Goal: Use online tool/utility: Utilize a website feature to perform a specific function

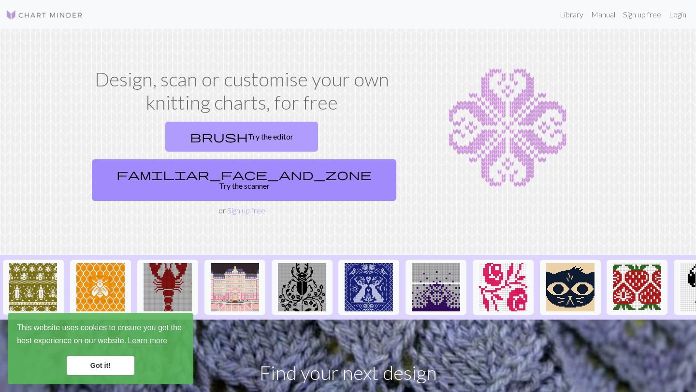
click at [165, 129] on link "brush Try the editor" at bounding box center [241, 137] width 153 height 30
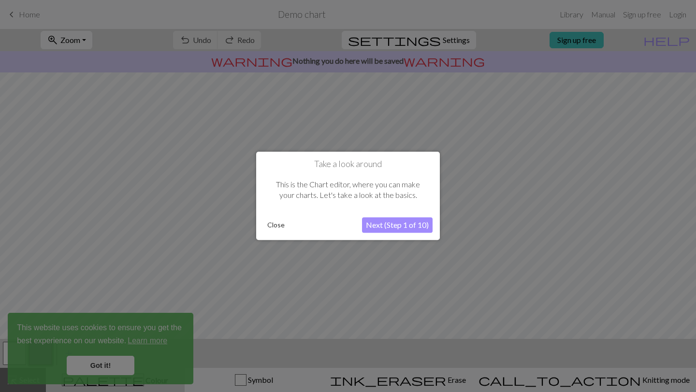
click at [114, 363] on div at bounding box center [348, 196] width 696 height 392
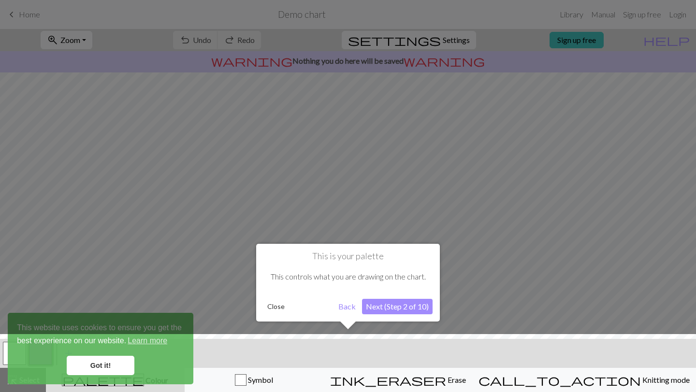
click at [277, 307] on button "Close" at bounding box center [275, 307] width 25 height 14
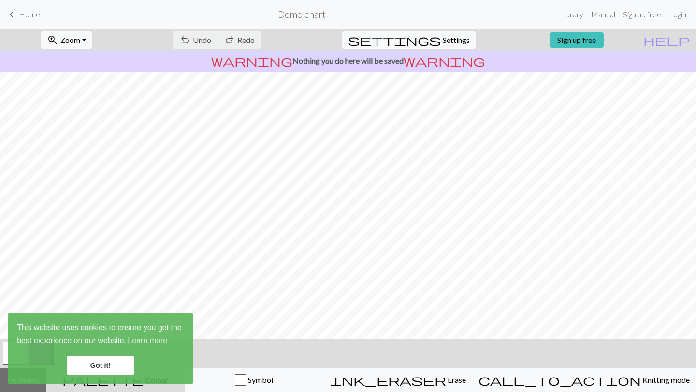
click at [101, 372] on link "Got it!" at bounding box center [101, 365] width 68 height 19
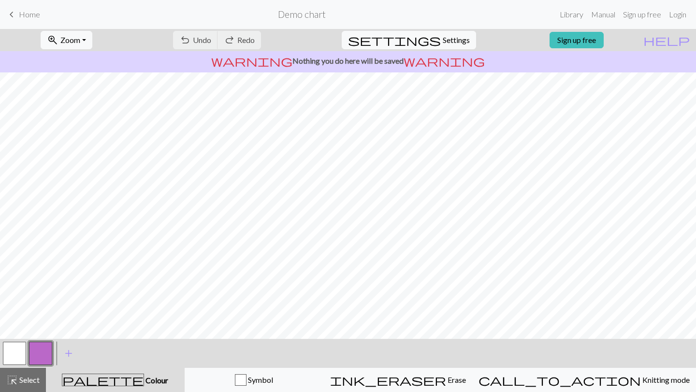
scroll to position [57, 0]
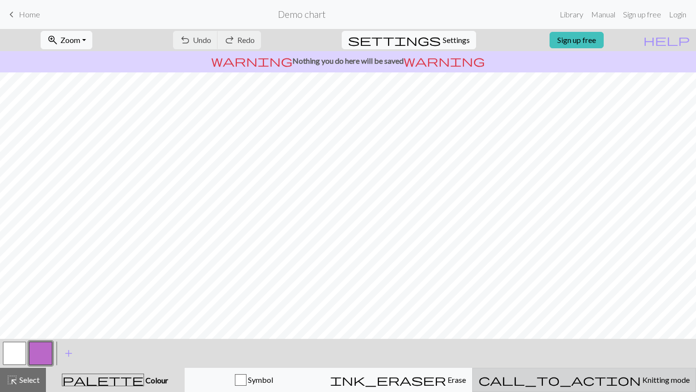
click at [625, 389] on button "call_to_action Knitting mode Knitting mode" at bounding box center [584, 380] width 224 height 24
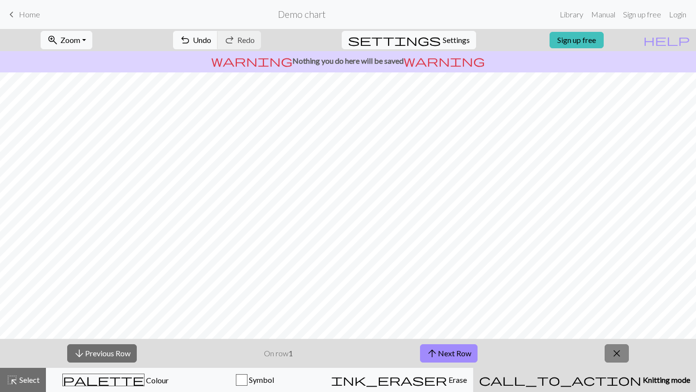
click at [617, 349] on span "close" at bounding box center [617, 354] width 12 height 14
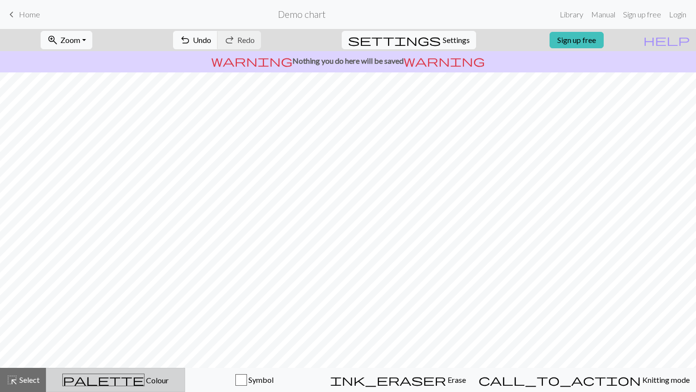
click at [113, 382] on span "palette" at bounding box center [103, 380] width 81 height 14
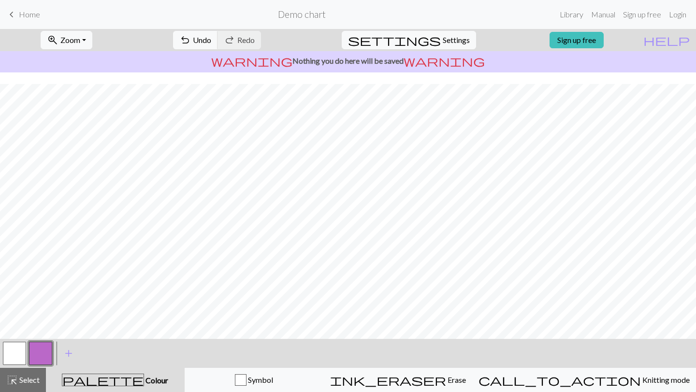
scroll to position [57, 0]
click at [27, 13] on span "Home" at bounding box center [29, 14] width 21 height 9
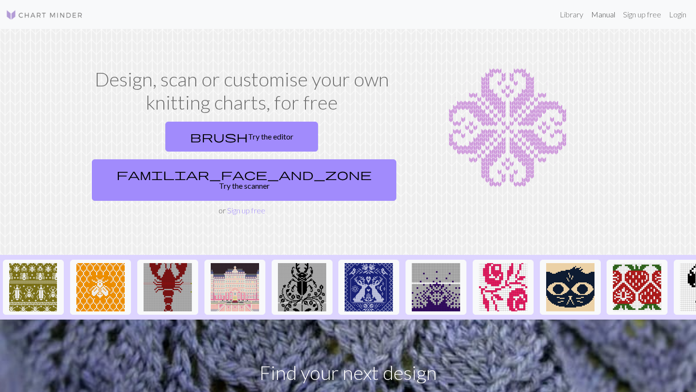
click at [596, 13] on link "Manual" at bounding box center [603, 14] width 32 height 19
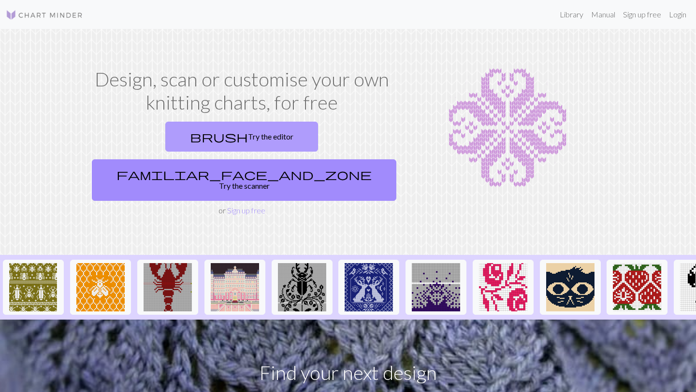
click at [181, 138] on link "brush Try the editor" at bounding box center [241, 137] width 153 height 30
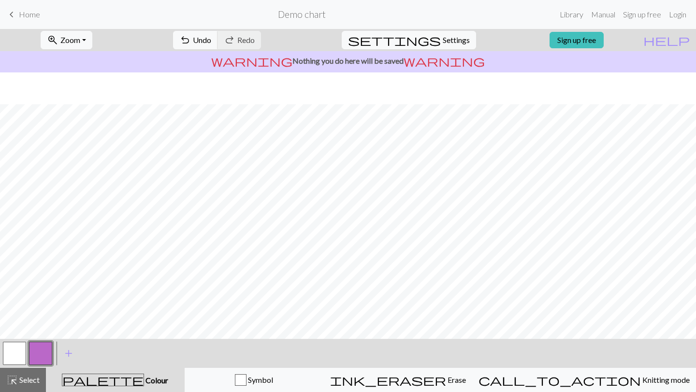
scroll to position [86, 0]
click at [433, 33] on button "settings Settings" at bounding box center [409, 40] width 134 height 18
select select "aran"
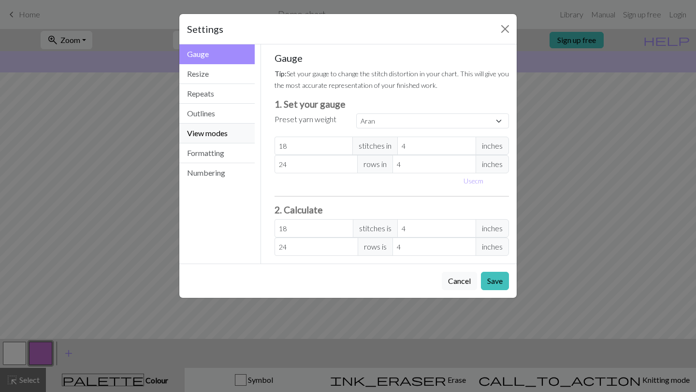
click at [208, 136] on button "View modes" at bounding box center [216, 134] width 75 height 20
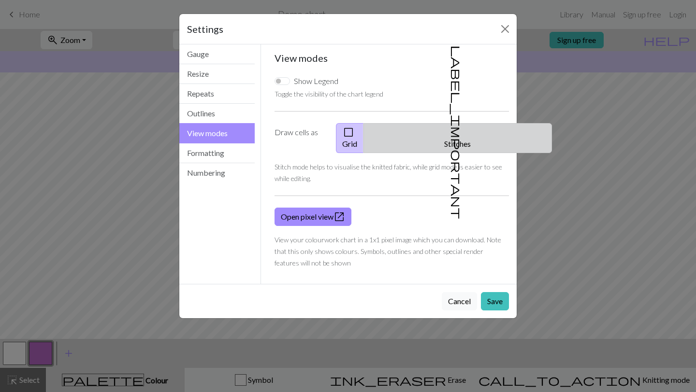
click at [453, 136] on span "label_important" at bounding box center [457, 132] width 14 height 174
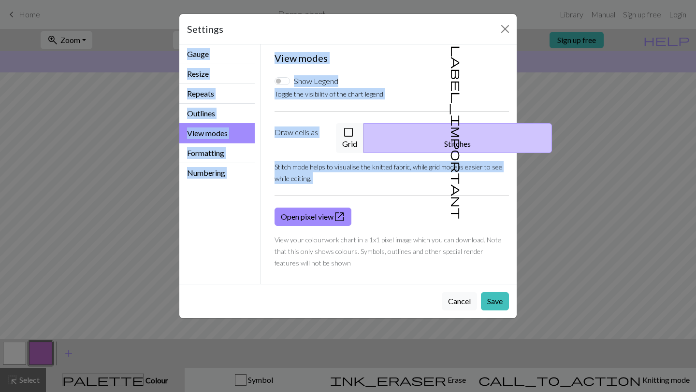
drag, startPoint x: 415, startPoint y: 30, endPoint x: 517, endPoint y: 201, distance: 199.2
click at [517, 201] on div "Settings View modes Gauge Resize Repeats Outlines View modes Formatting Numberi…" at bounding box center [348, 166] width 338 height 305
click at [310, 133] on label "Draw cells as" at bounding box center [299, 138] width 61 height 30
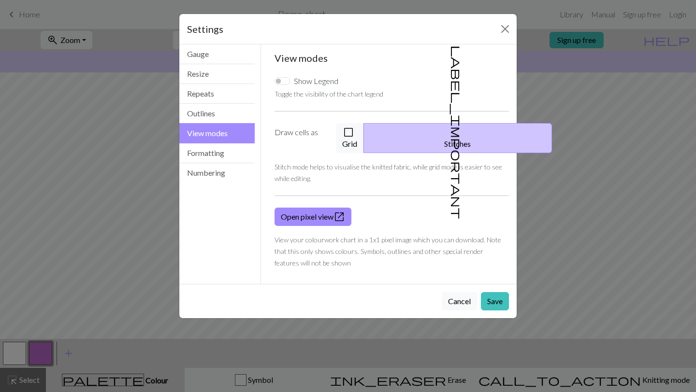
click at [308, 132] on label "Draw cells as" at bounding box center [299, 138] width 61 height 30
click at [354, 129] on span "check_box_outline_blank" at bounding box center [349, 133] width 12 height 14
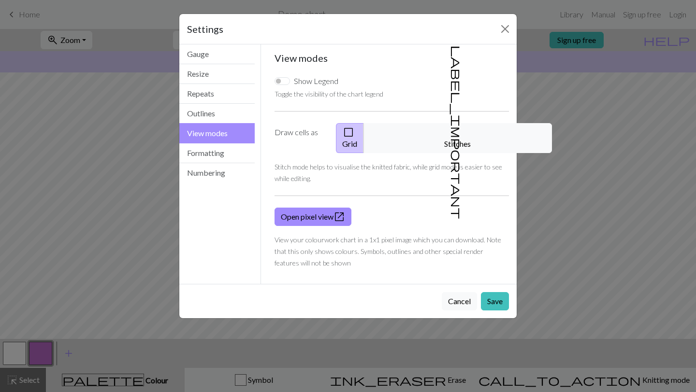
click at [306, 124] on label "Draw cells as" at bounding box center [299, 138] width 61 height 30
click at [306, 131] on label "Draw cells as" at bounding box center [299, 138] width 61 height 30
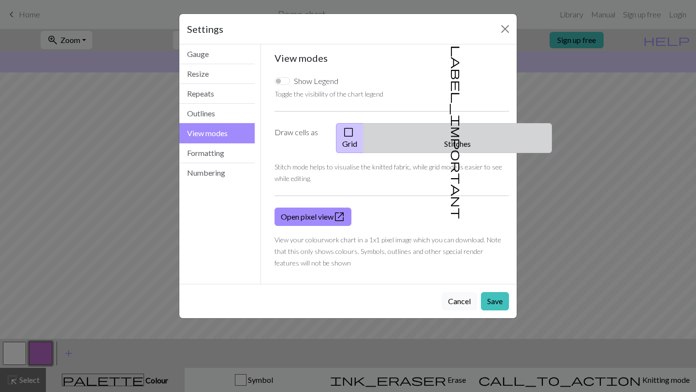
click at [440, 135] on button "label_important Stitches" at bounding box center [457, 138] width 188 height 30
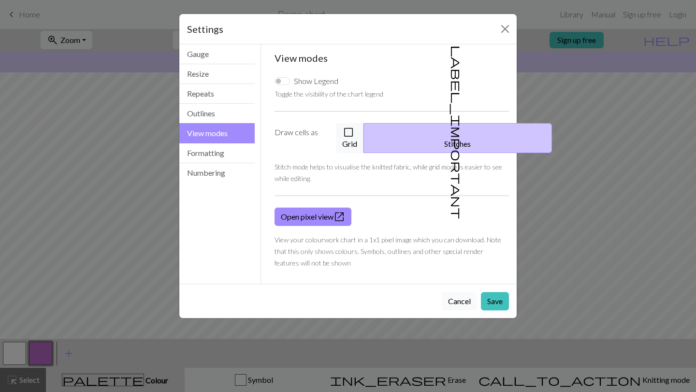
click at [455, 292] on button "Cancel" at bounding box center [459, 301] width 35 height 18
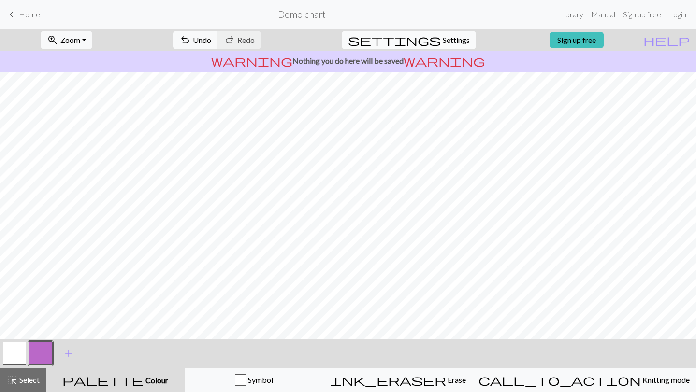
click at [434, 33] on button "settings Settings" at bounding box center [409, 40] width 134 height 18
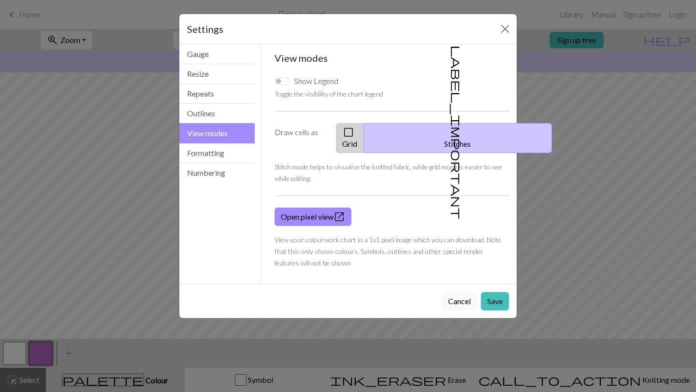
click at [354, 138] on span "check_box_outline_blank" at bounding box center [349, 133] width 12 height 14
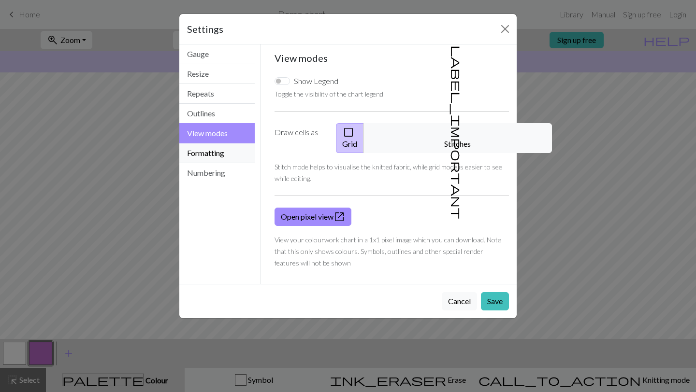
click at [239, 149] on button "Formatting" at bounding box center [216, 154] width 75 height 20
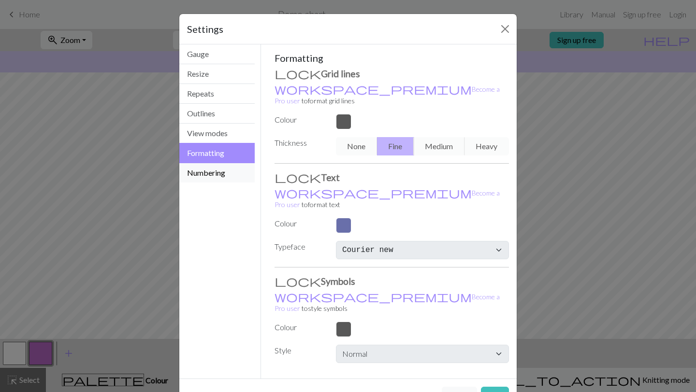
click at [218, 172] on button "Numbering" at bounding box center [216, 172] width 75 height 19
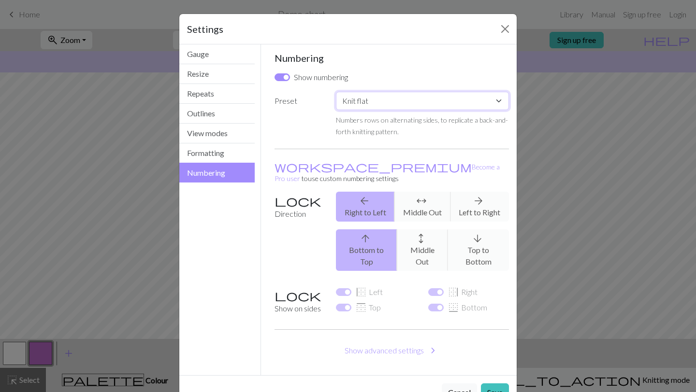
click at [395, 103] on select "Custom Knit flat Knit in the round Lace knitting Cross stitch" at bounding box center [422, 101] width 173 height 18
click at [503, 30] on button "Close" at bounding box center [504, 28] width 15 height 15
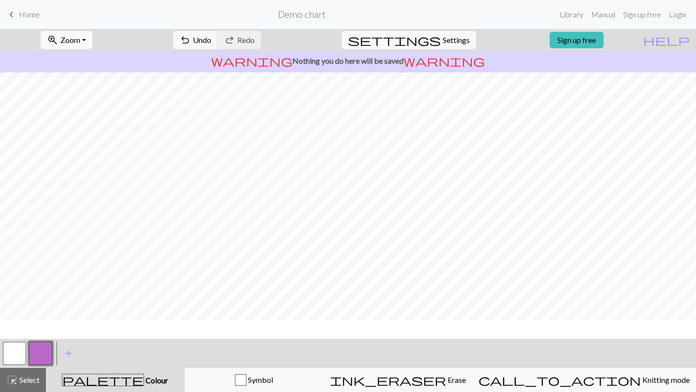
scroll to position [0, 0]
